Goal: Transaction & Acquisition: Purchase product/service

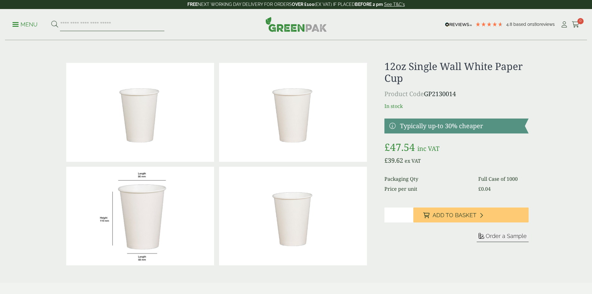
click at [98, 26] on input "search" at bounding box center [112, 24] width 104 height 13
type input "*****"
click at [51, 21] on button at bounding box center [54, 25] width 7 height 8
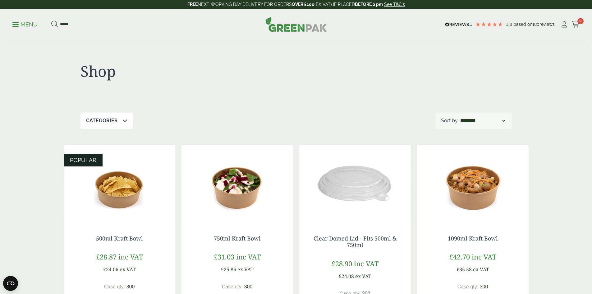
scroll to position [62, 0]
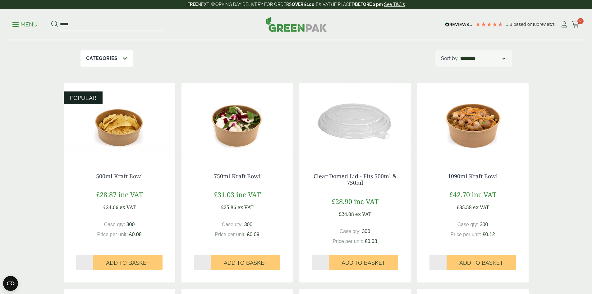
click at [126, 137] on img at bounding box center [120, 122] width 112 height 78
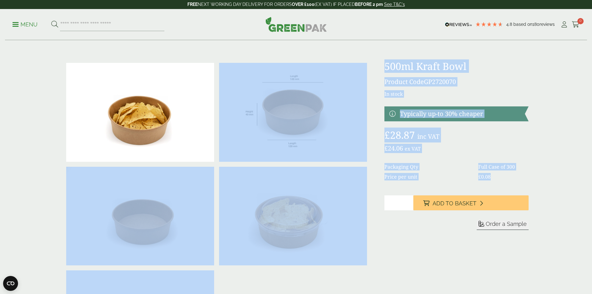
drag, startPoint x: 376, startPoint y: 57, endPoint x: 487, endPoint y: 184, distance: 168.4
copy div "500ml Kraft Bowl Product Code GP2720070 In stock Typically up-to 30% cheaper £ …"
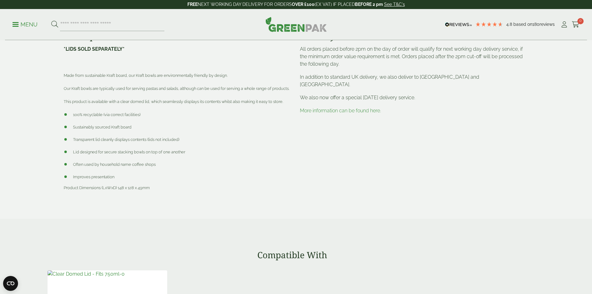
scroll to position [529, 0]
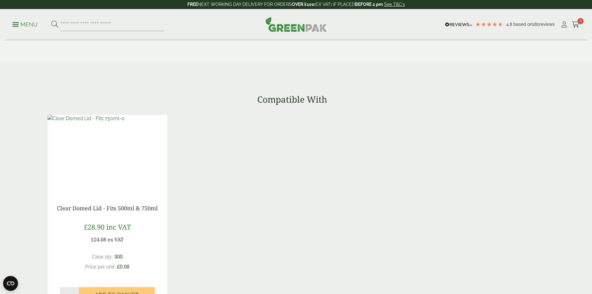
click at [116, 122] on img at bounding box center [86, 118] width 77 height 7
